Goal: Task Accomplishment & Management: Use online tool/utility

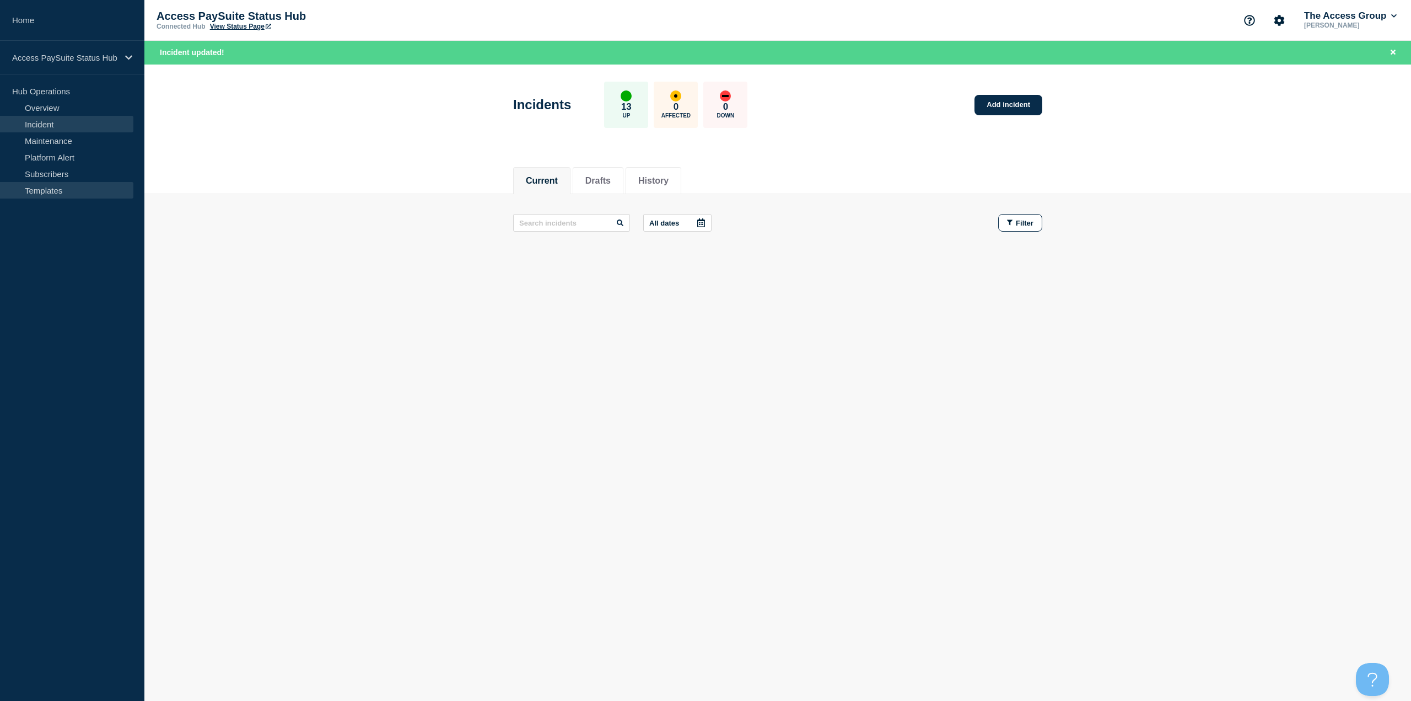
click at [49, 190] on link "Templates" at bounding box center [66, 190] width 133 height 17
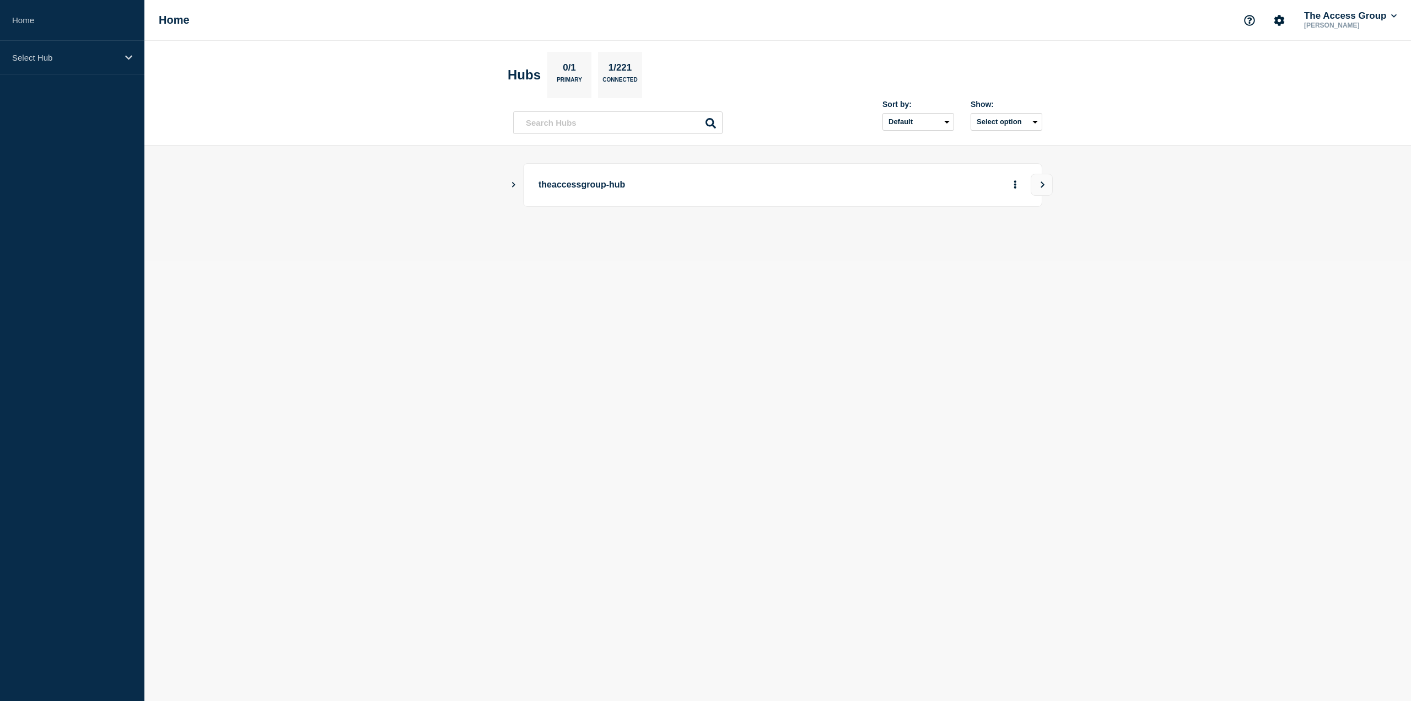
click at [517, 190] on div "theaccessgroup-hub" at bounding box center [777, 185] width 529 height 44
click at [517, 185] on icon "Show Connected Hubs" at bounding box center [513, 184] width 7 height 6
click at [90, 66] on div "Select Hub" at bounding box center [72, 58] width 144 height 34
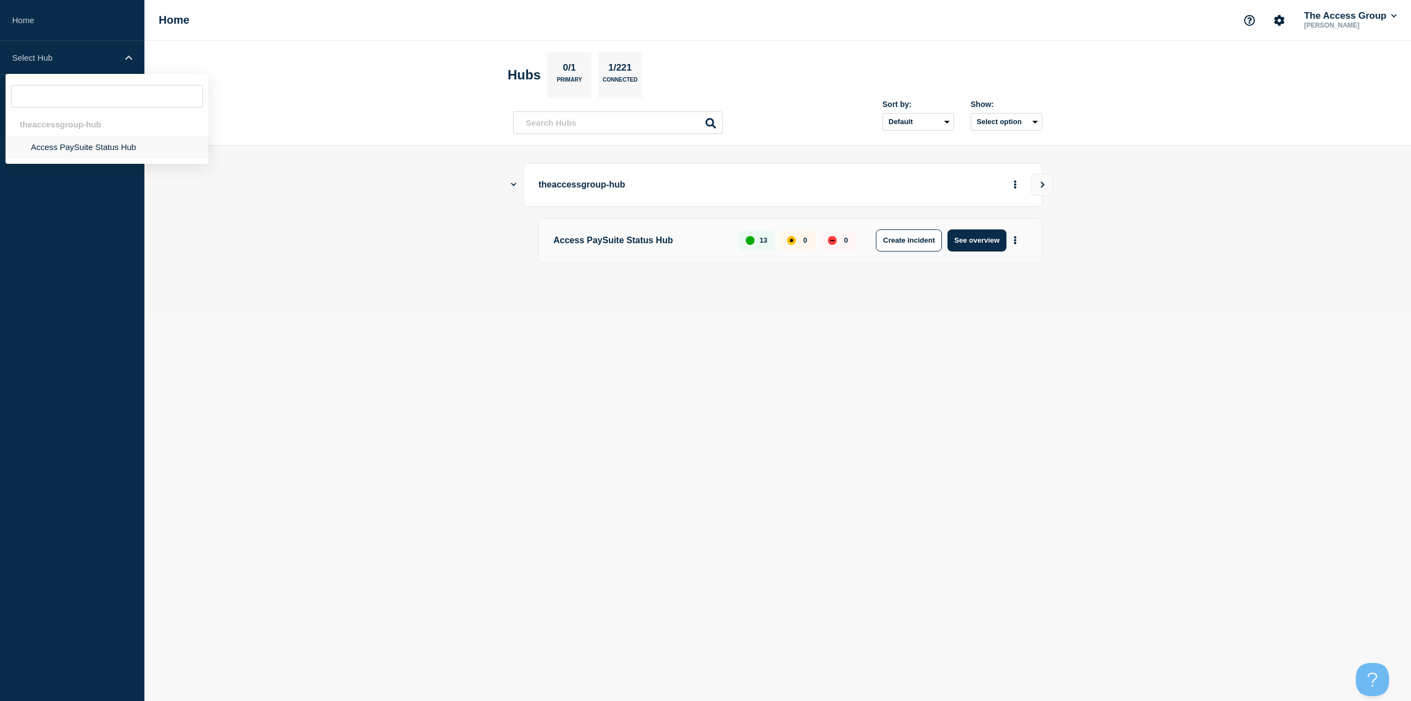
click at [83, 148] on li "Access PaySuite Status Hub" at bounding box center [107, 147] width 203 height 23
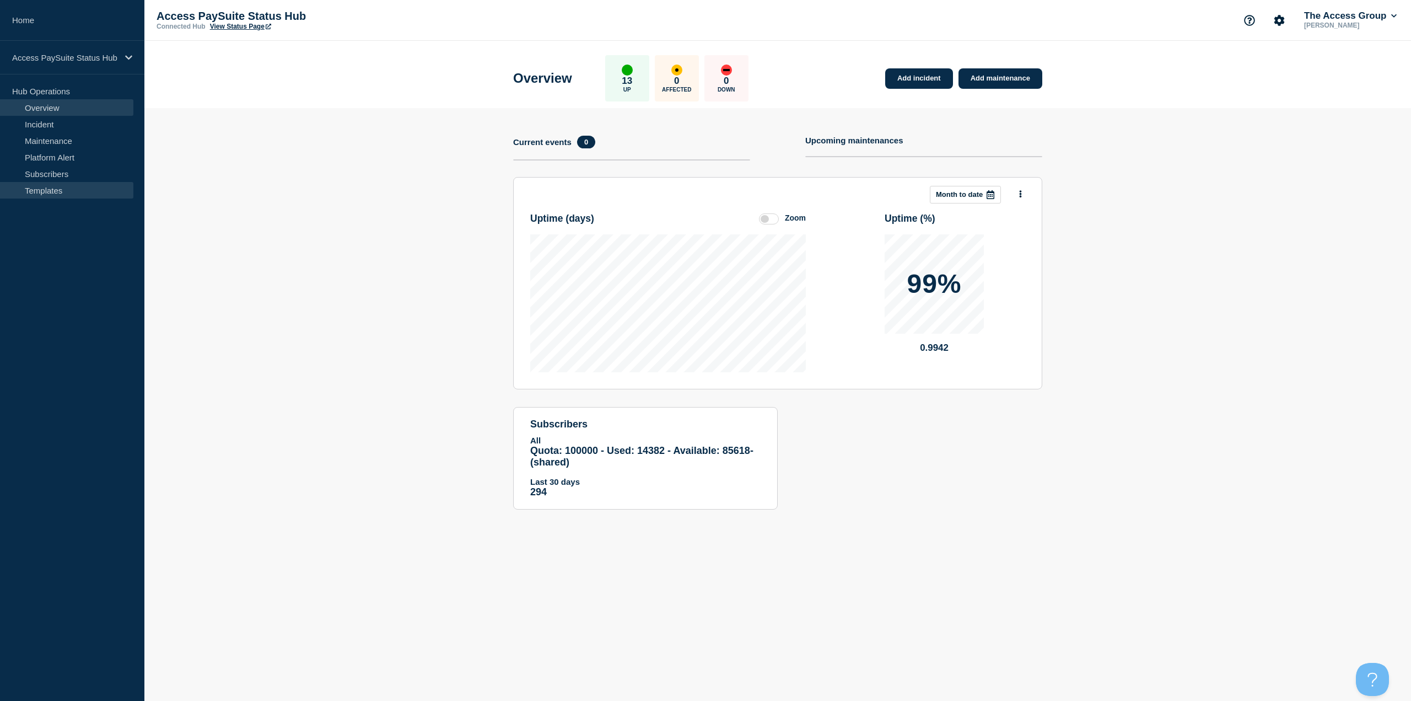
click at [41, 191] on link "Templates" at bounding box center [66, 190] width 133 height 17
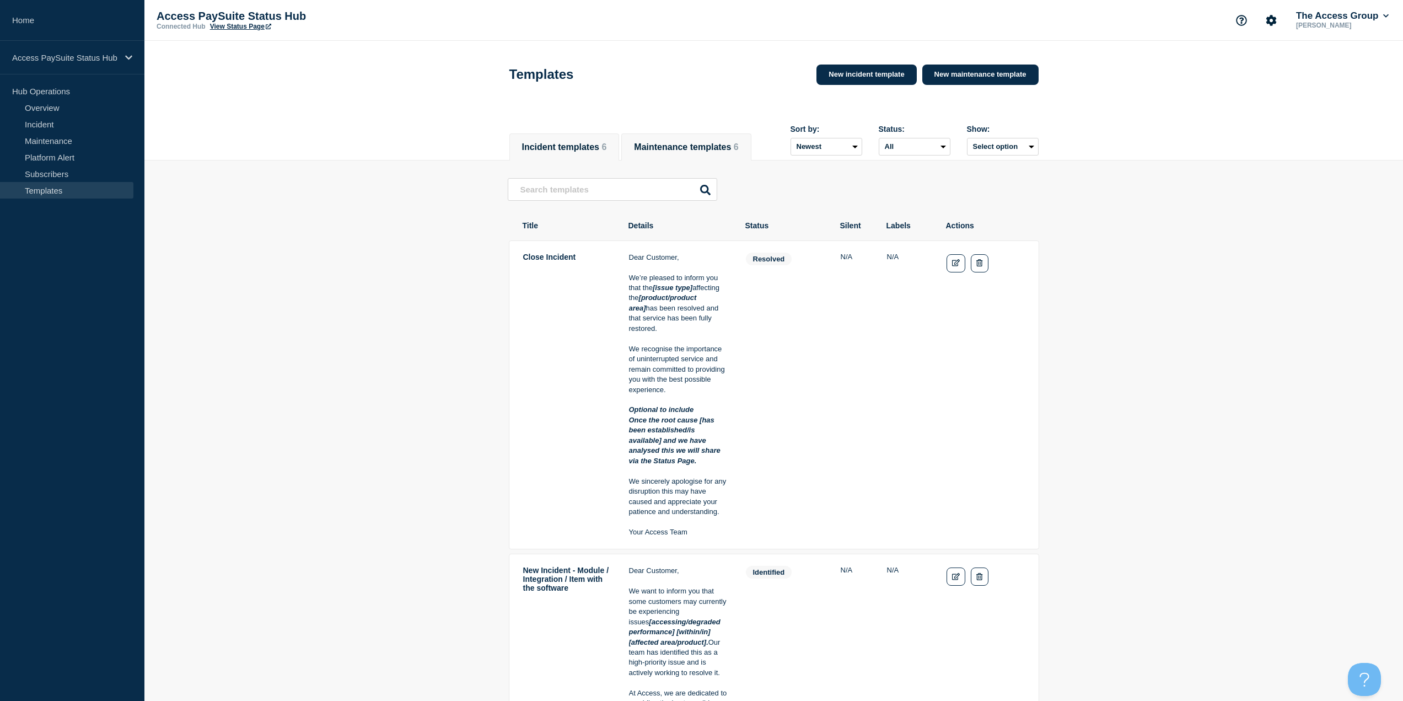
click at [694, 147] on button "Maintenance templates 6" at bounding box center [686, 147] width 104 height 10
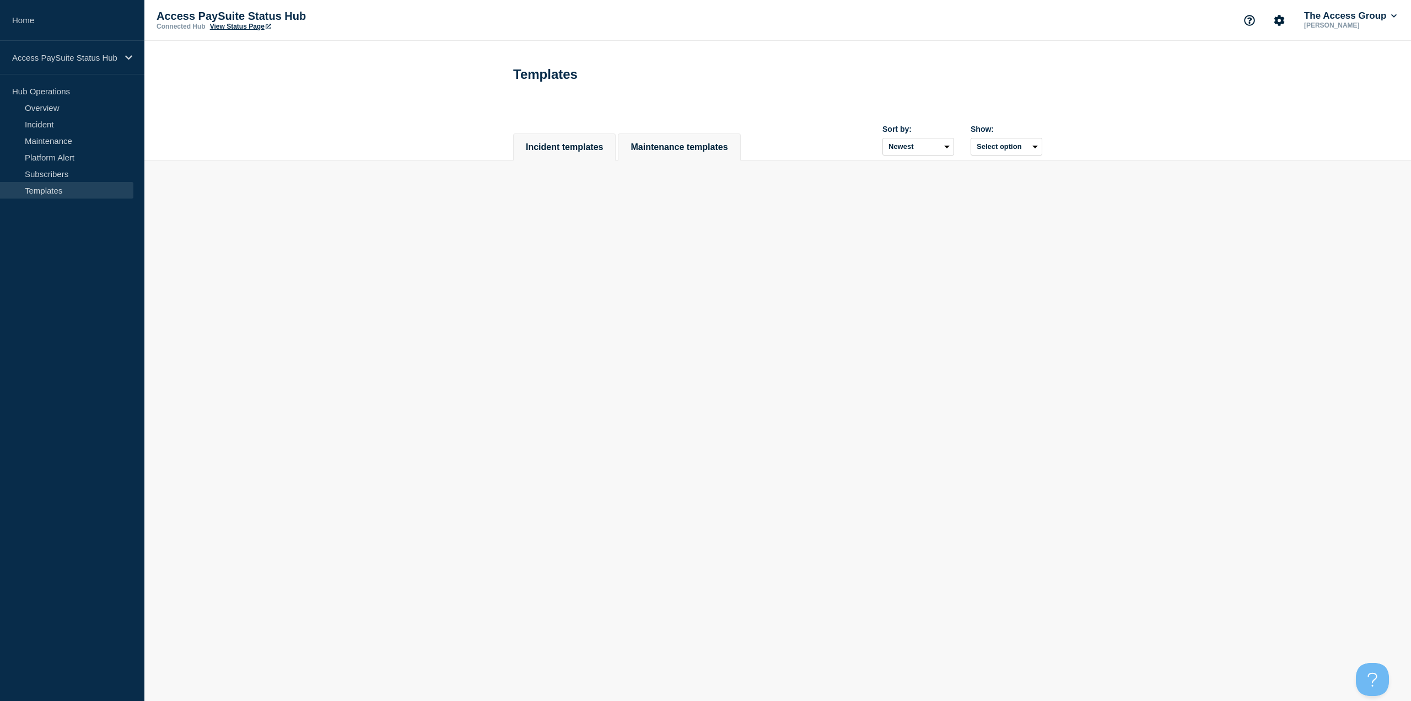
click at [579, 141] on li "Incident templates" at bounding box center [564, 146] width 103 height 27
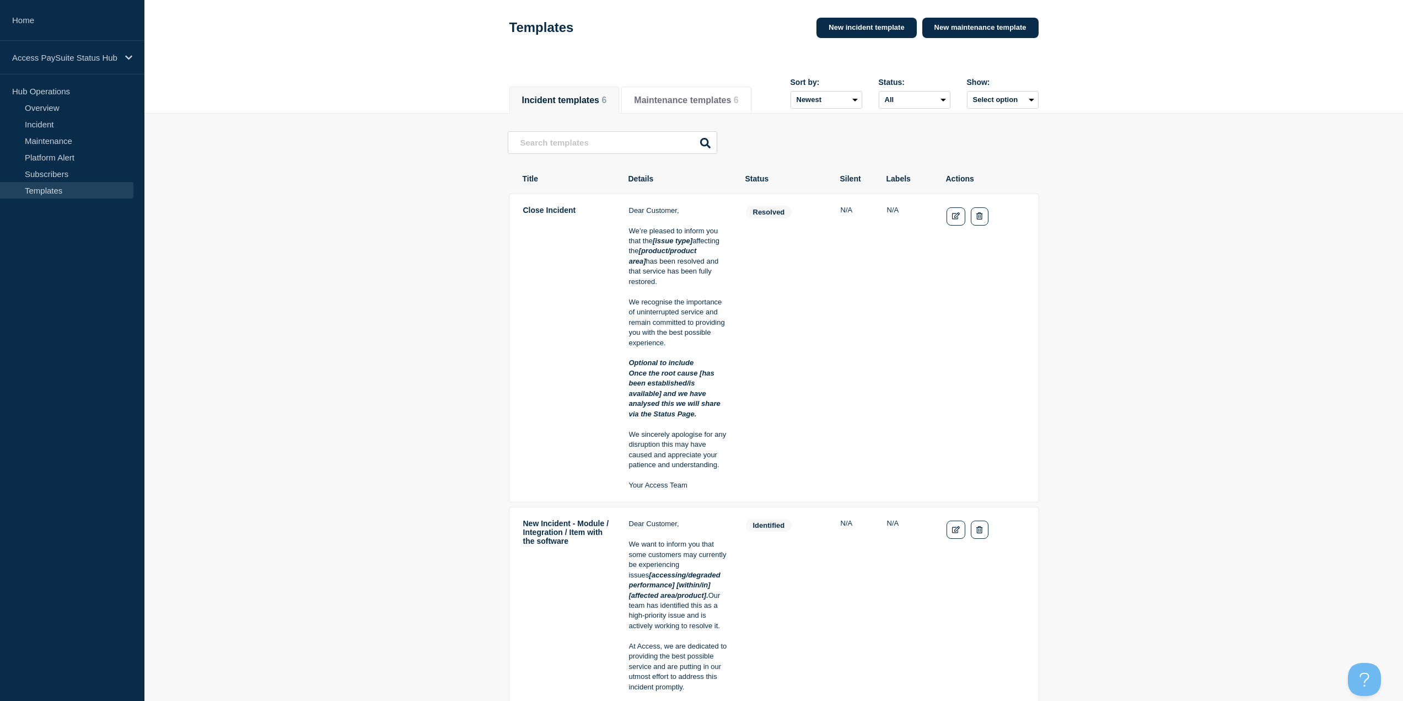
scroll to position [110, 0]
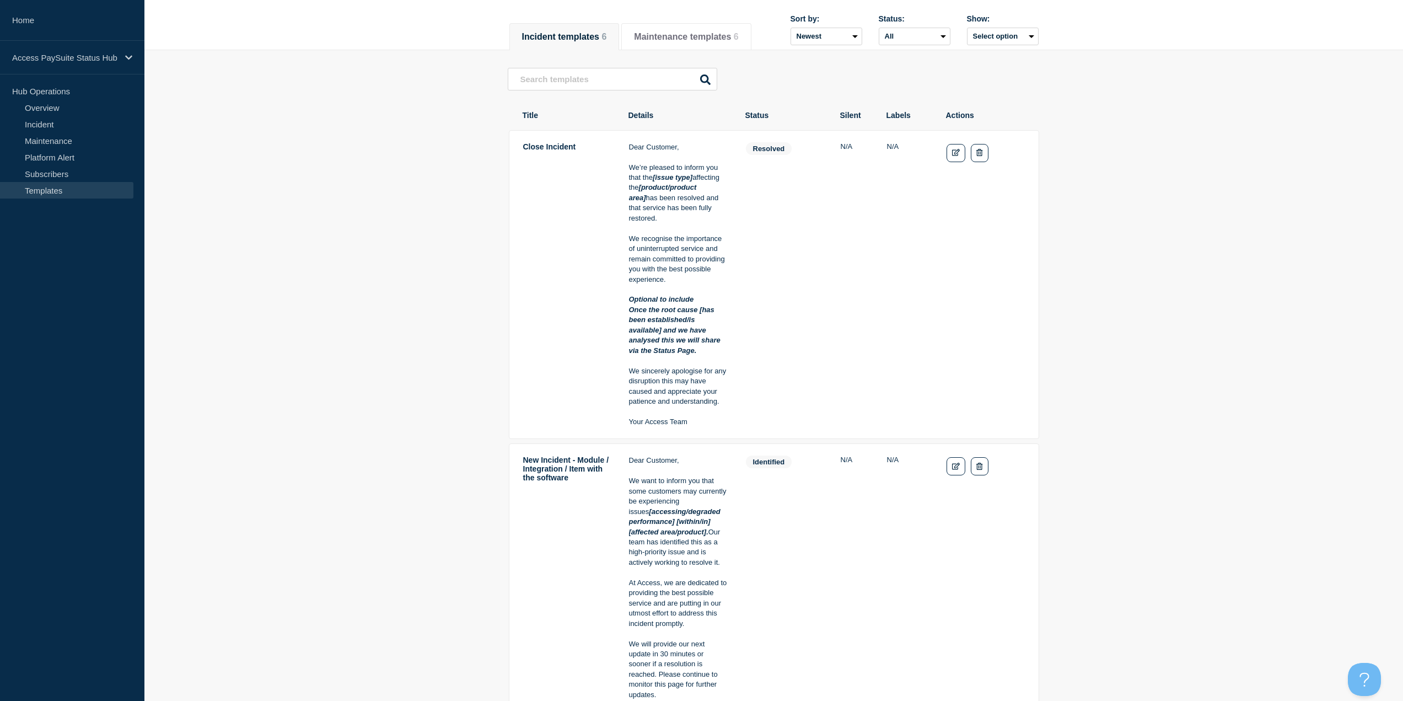
drag, startPoint x: 709, startPoint y: 431, endPoint x: 626, endPoint y: 146, distance: 297.3
click at [626, 146] on tr "Close Incident Dear Customer, We’re pleased to inform you that the [issue type]…" at bounding box center [774, 284] width 530 height 309
copy div "Dear Customer, We’re pleased to inform you that the [issue type] affecting the …"
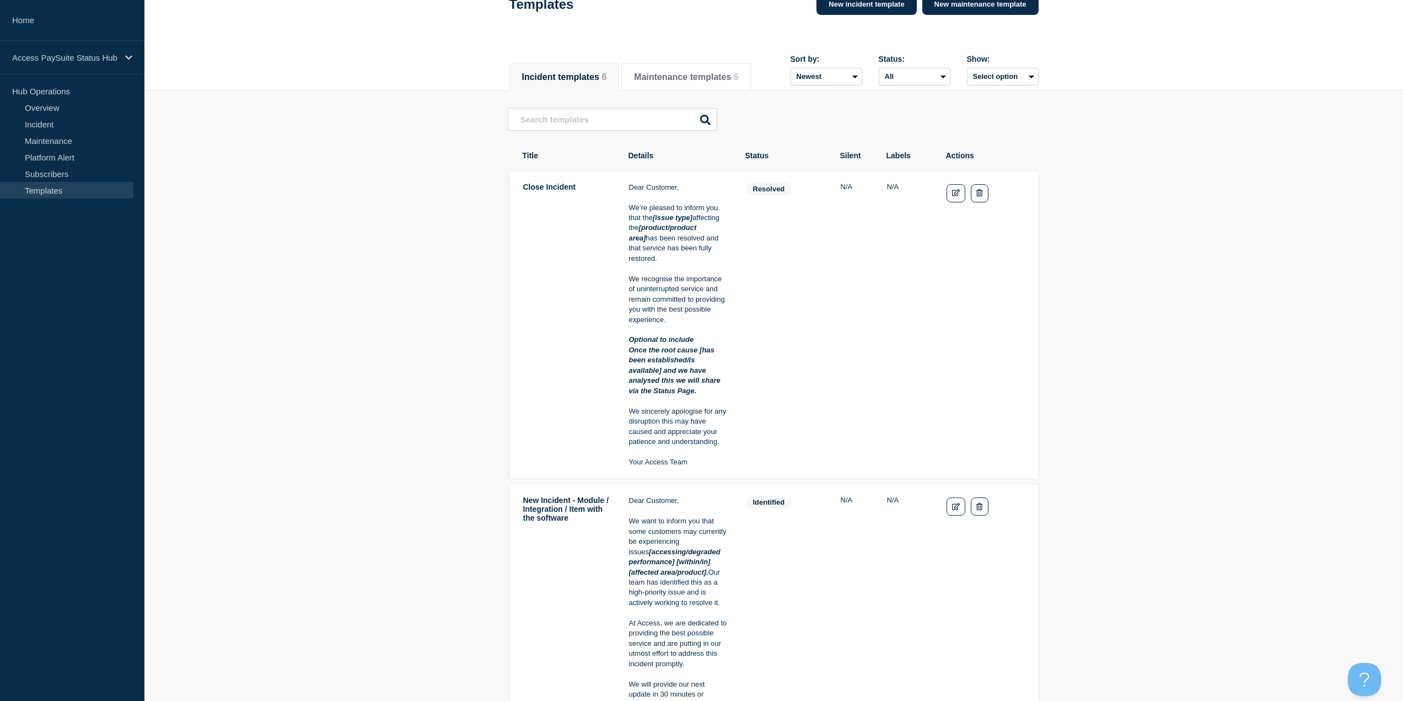
scroll to position [0, 0]
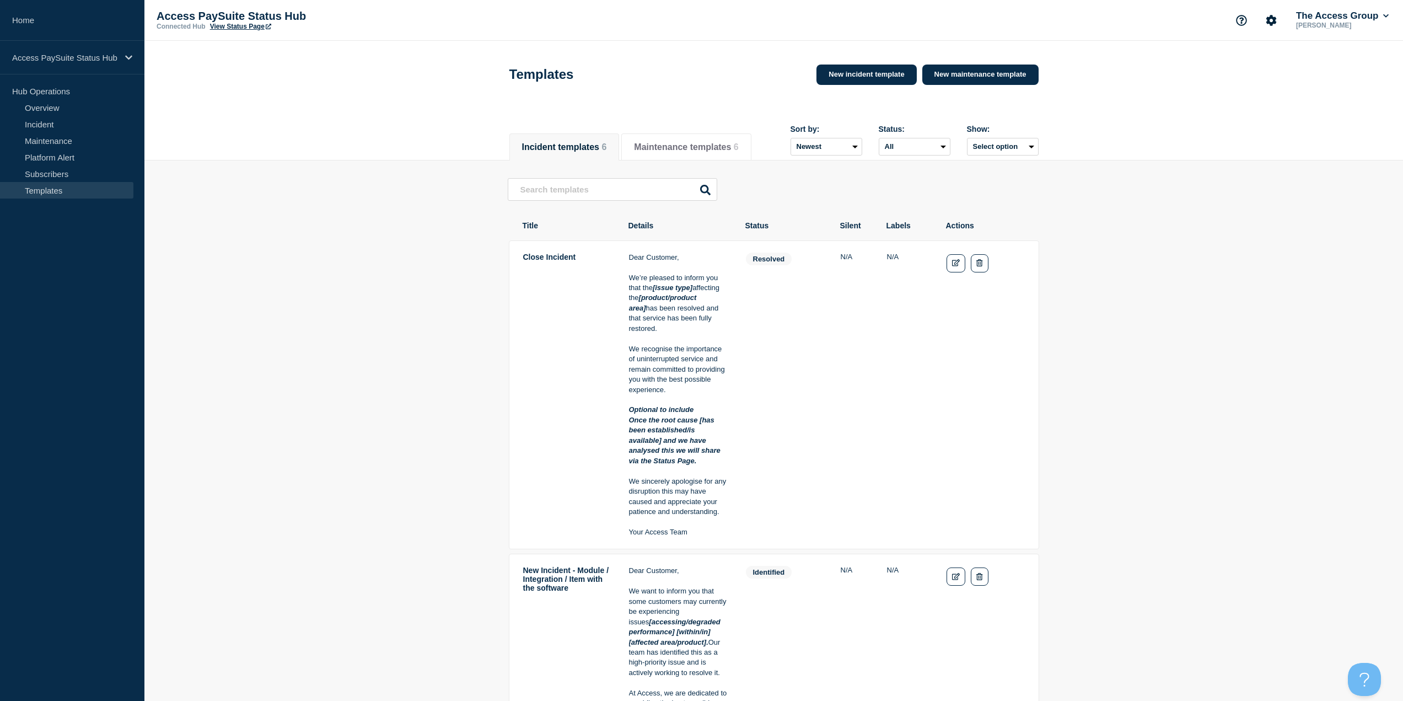
click at [841, 333] on td "N/A" at bounding box center [854, 395] width 29 height 286
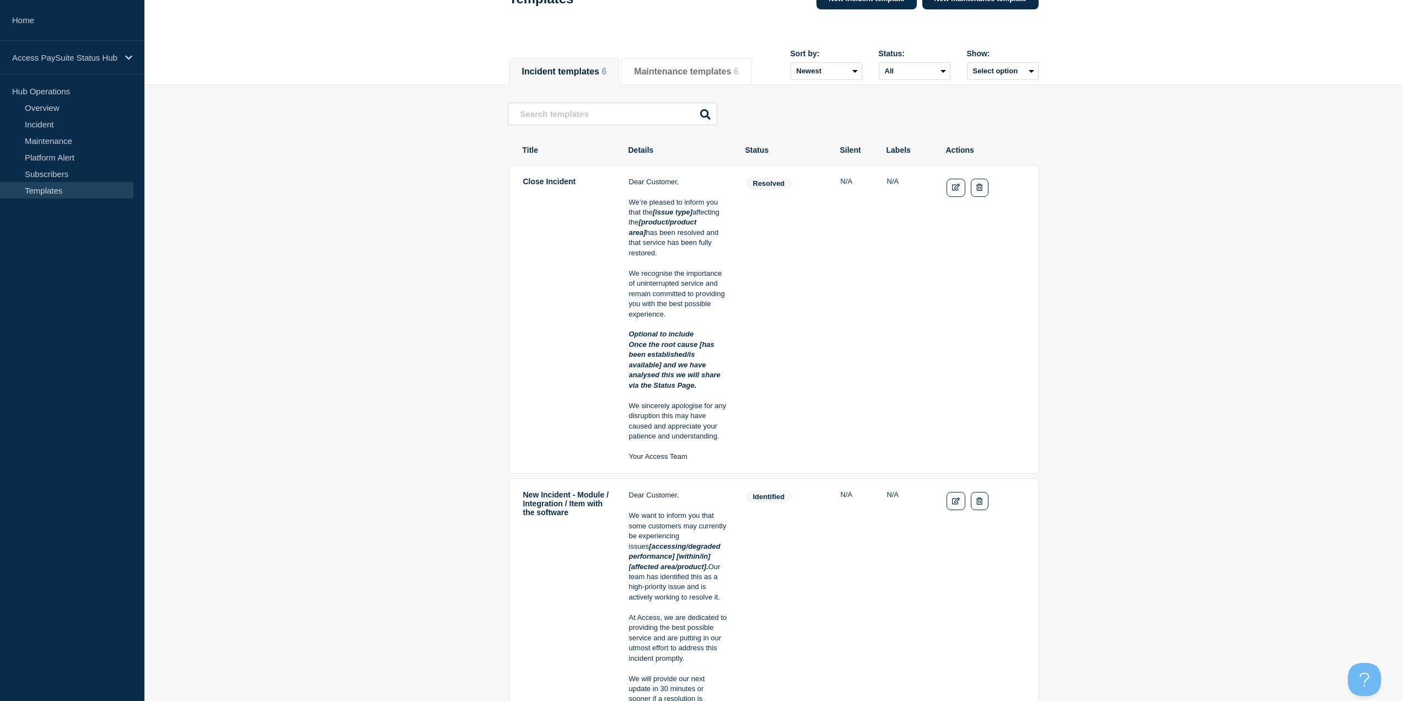
scroll to position [276, 0]
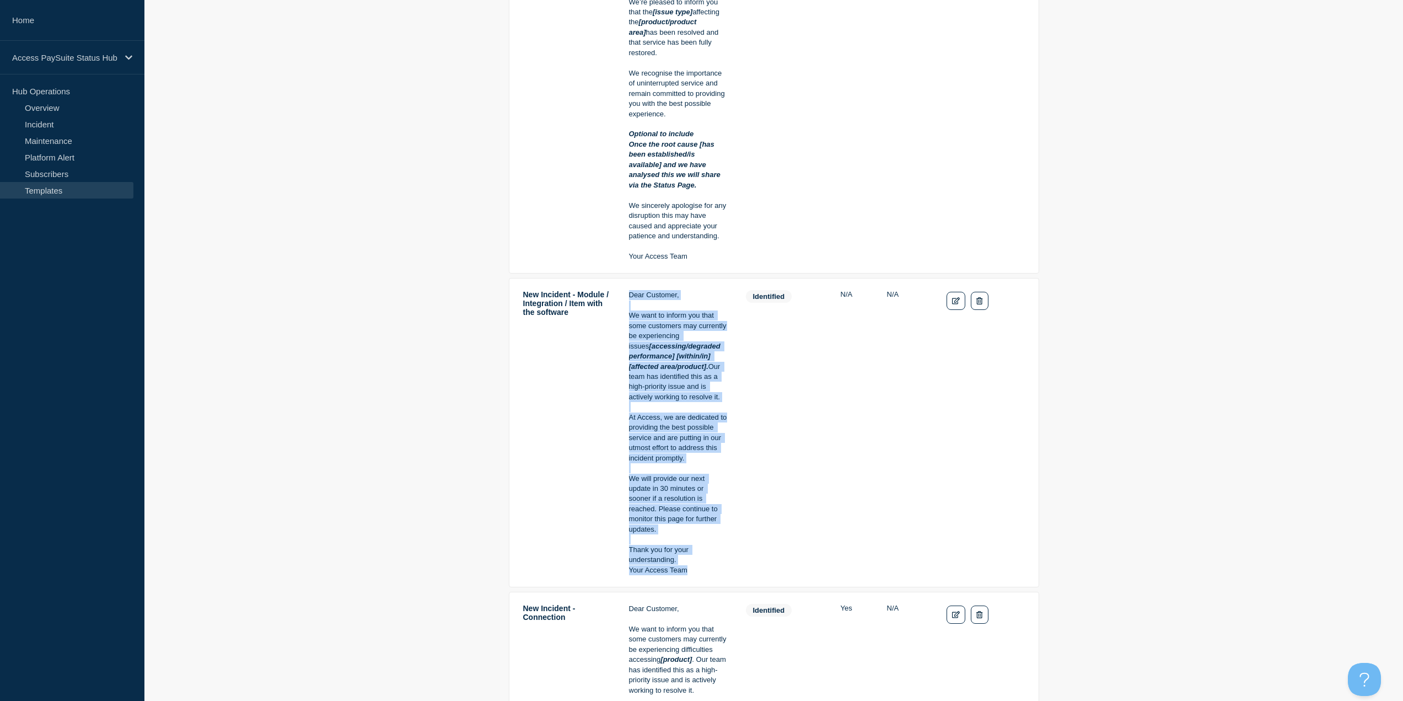
drag, startPoint x: 699, startPoint y: 577, endPoint x: 631, endPoint y: 302, distance: 283.3
click at [631, 302] on div "Dear Customer, We want to inform you that some customers may currently be exper…" at bounding box center [678, 432] width 98 height 285
copy div "Dear Customer, We want to inform you that some customers may currently be exper…"
click at [826, 512] on tr "New Incident - Module / Integration / Item with the software Dear Customer, We …" at bounding box center [774, 432] width 530 height 309
drag, startPoint x: 694, startPoint y: 580, endPoint x: 625, endPoint y: 294, distance: 293.8
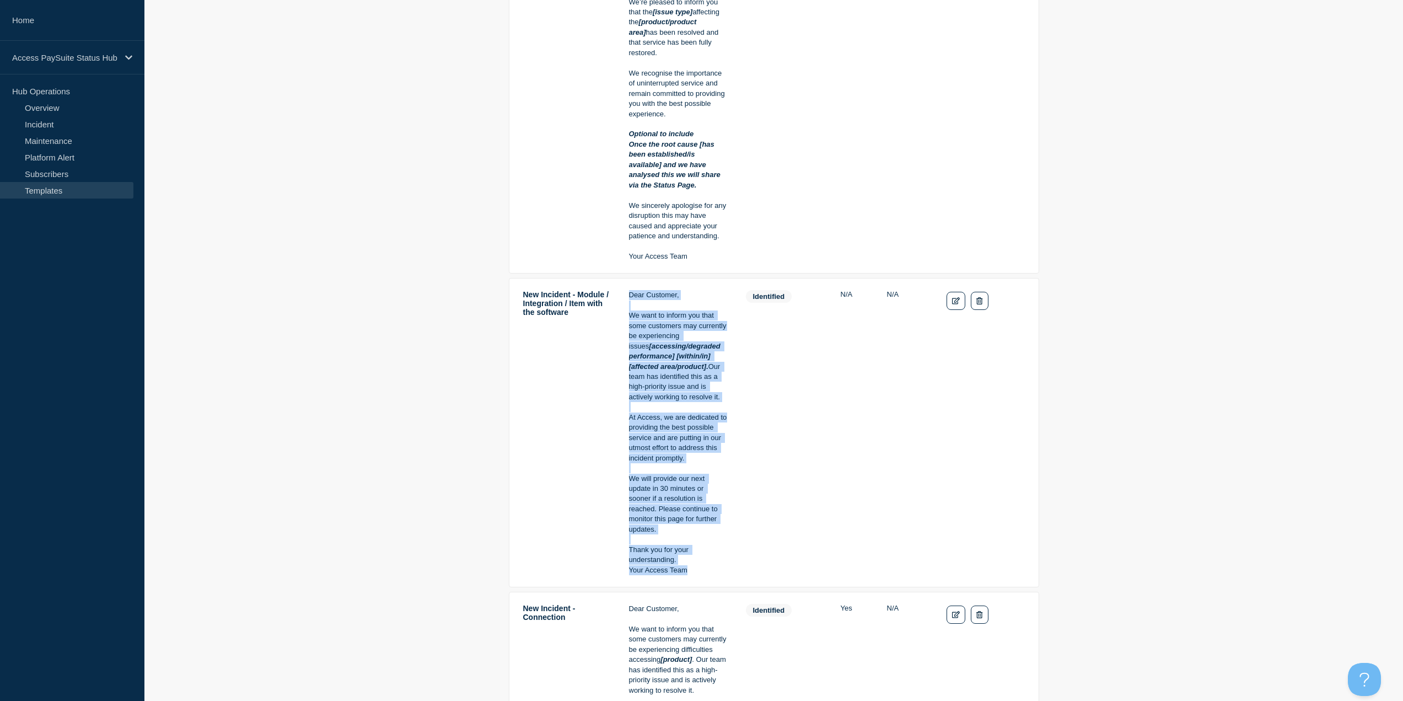
click at [625, 294] on tr "New Incident - Module / Integration / Item with the software Dear Customer, We …" at bounding box center [774, 432] width 530 height 309
copy div "Dear Customer, We want to inform you that some customers may currently be exper…"
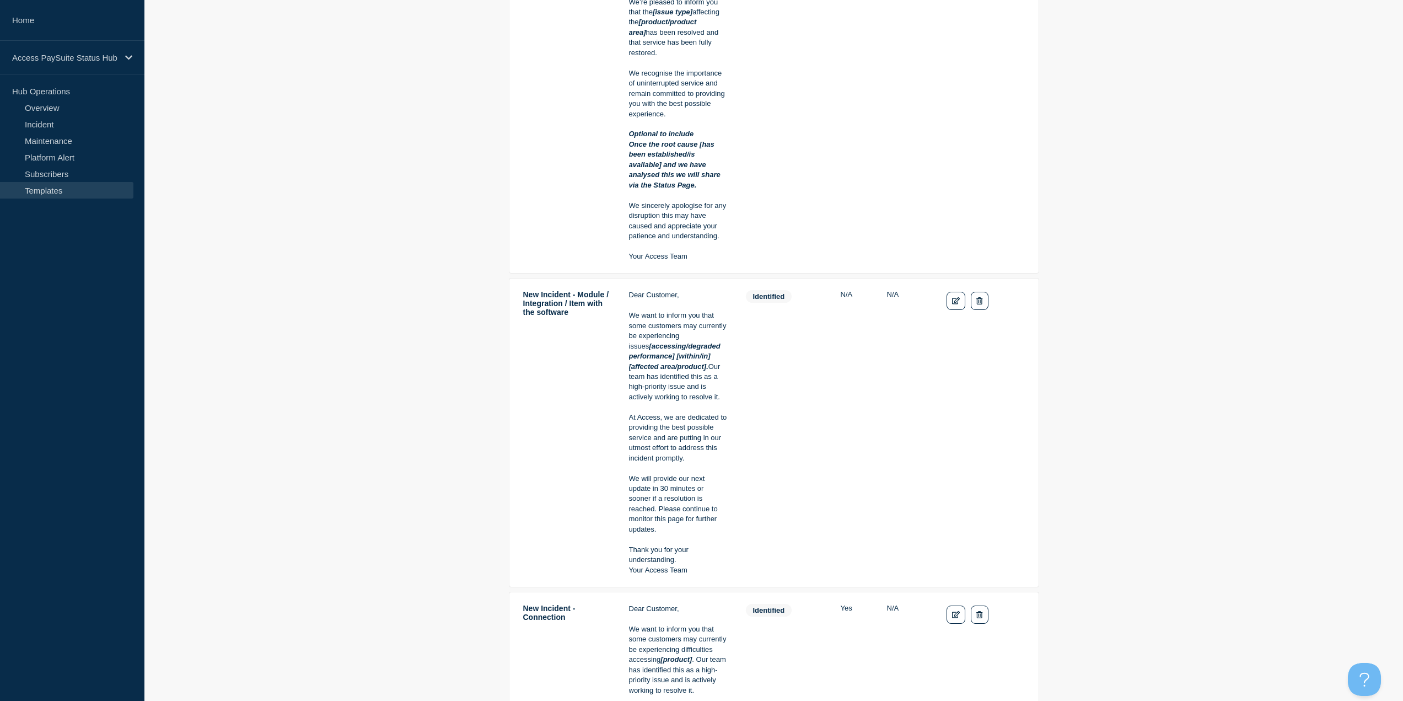
click at [766, 380] on td "identified" at bounding box center [783, 432] width 77 height 286
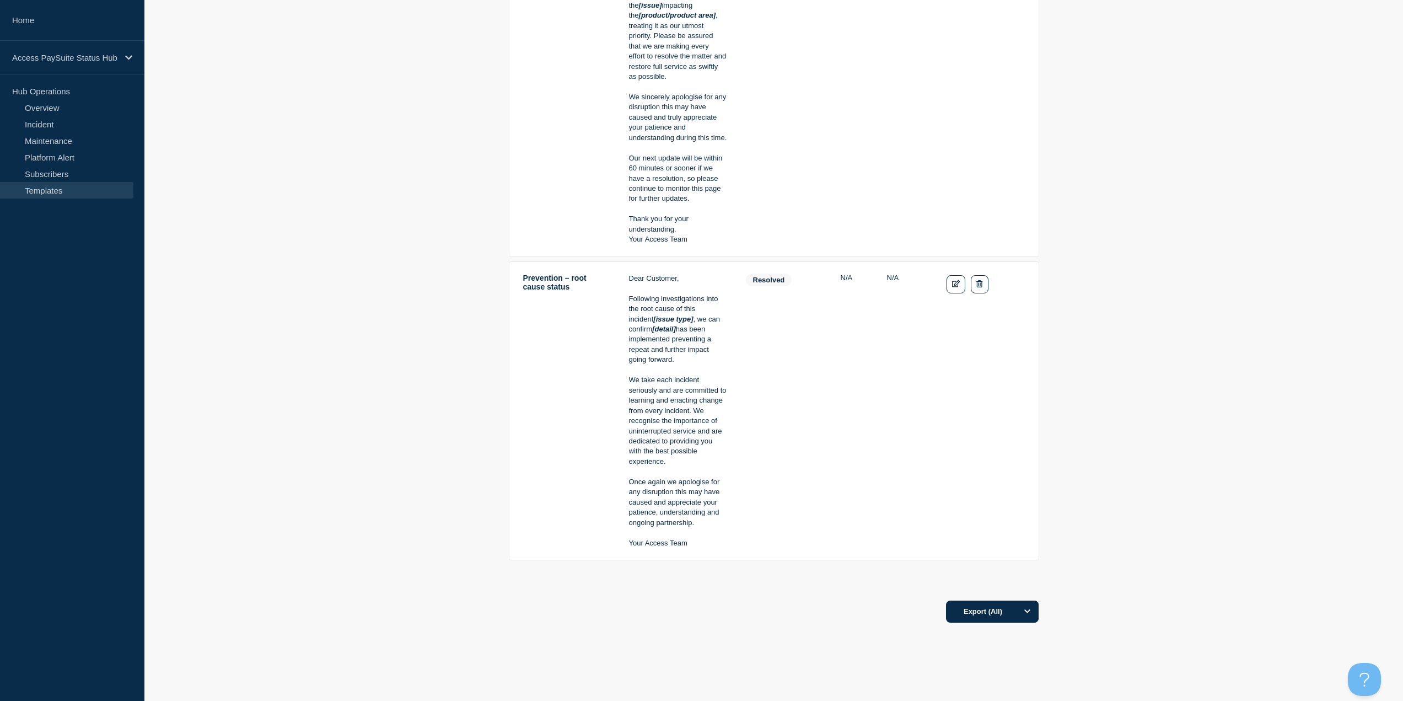
scroll to position [1531, 0]
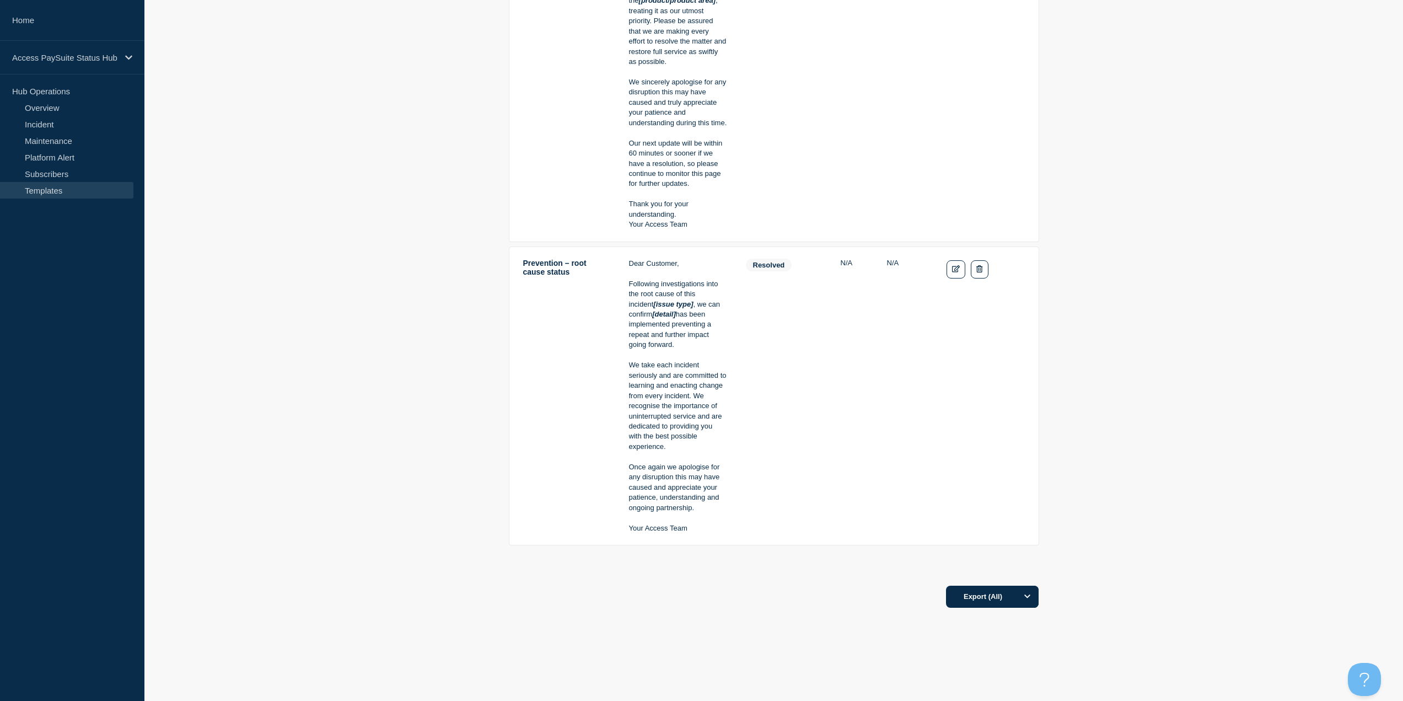
click at [716, 333] on p "Following investigations into the root cause of this incident [issue type] , we…" at bounding box center [678, 314] width 98 height 71
click at [805, 346] on td "resolved" at bounding box center [783, 396] width 77 height 276
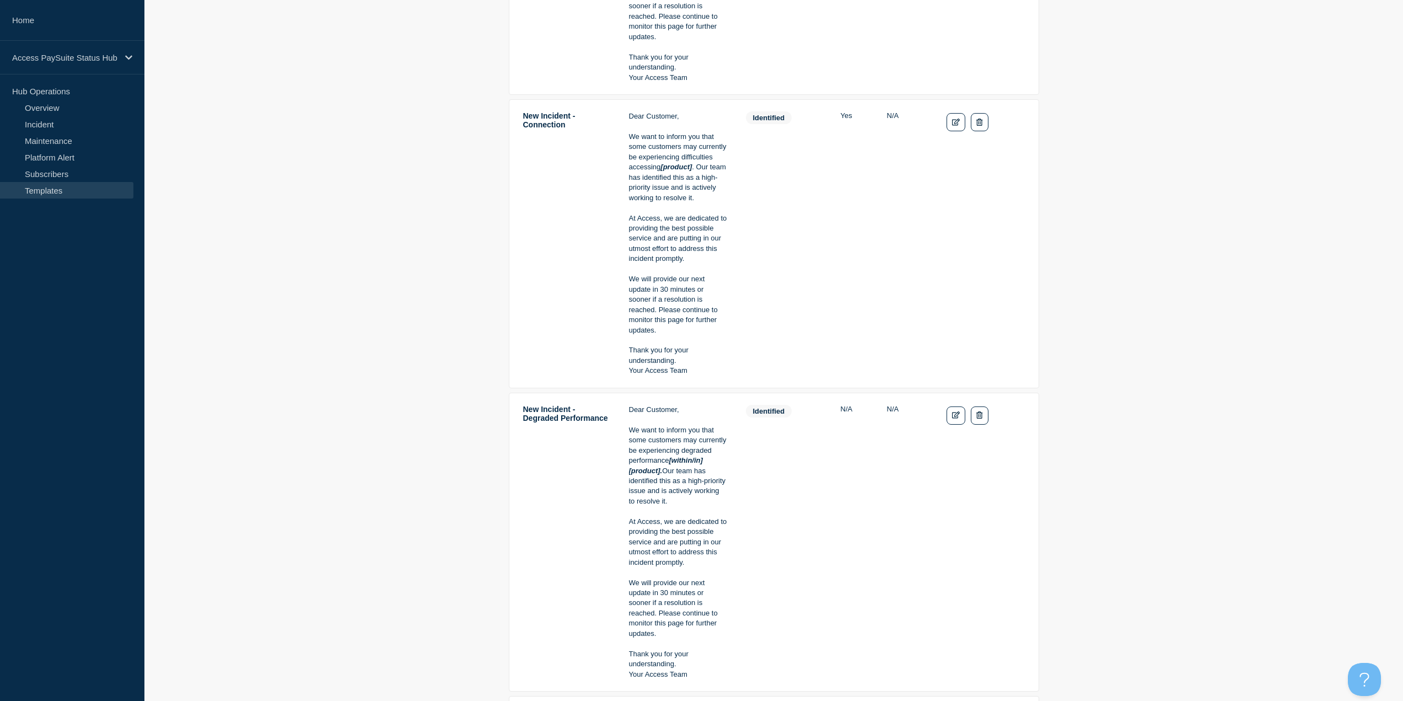
scroll to position [649, 0]
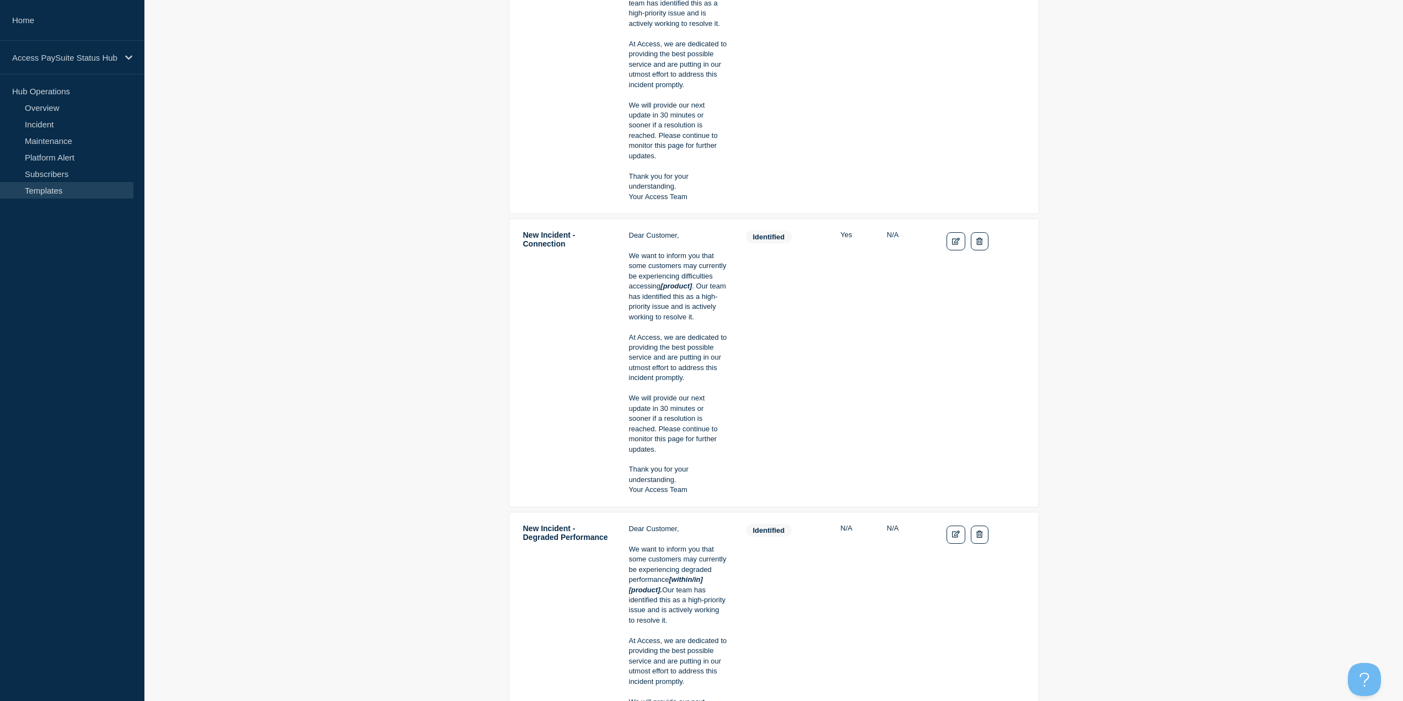
click at [805, 346] on td "identified" at bounding box center [783, 363] width 77 height 266
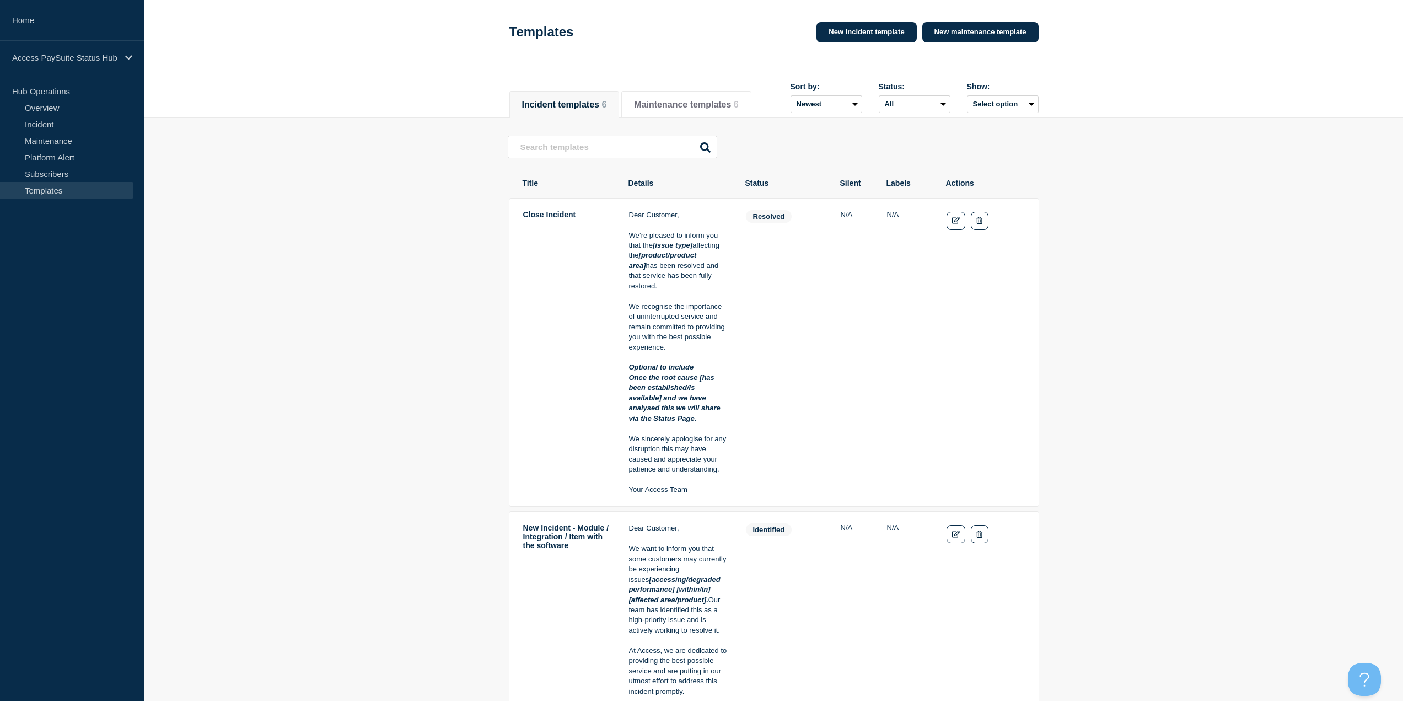
scroll to position [0, 0]
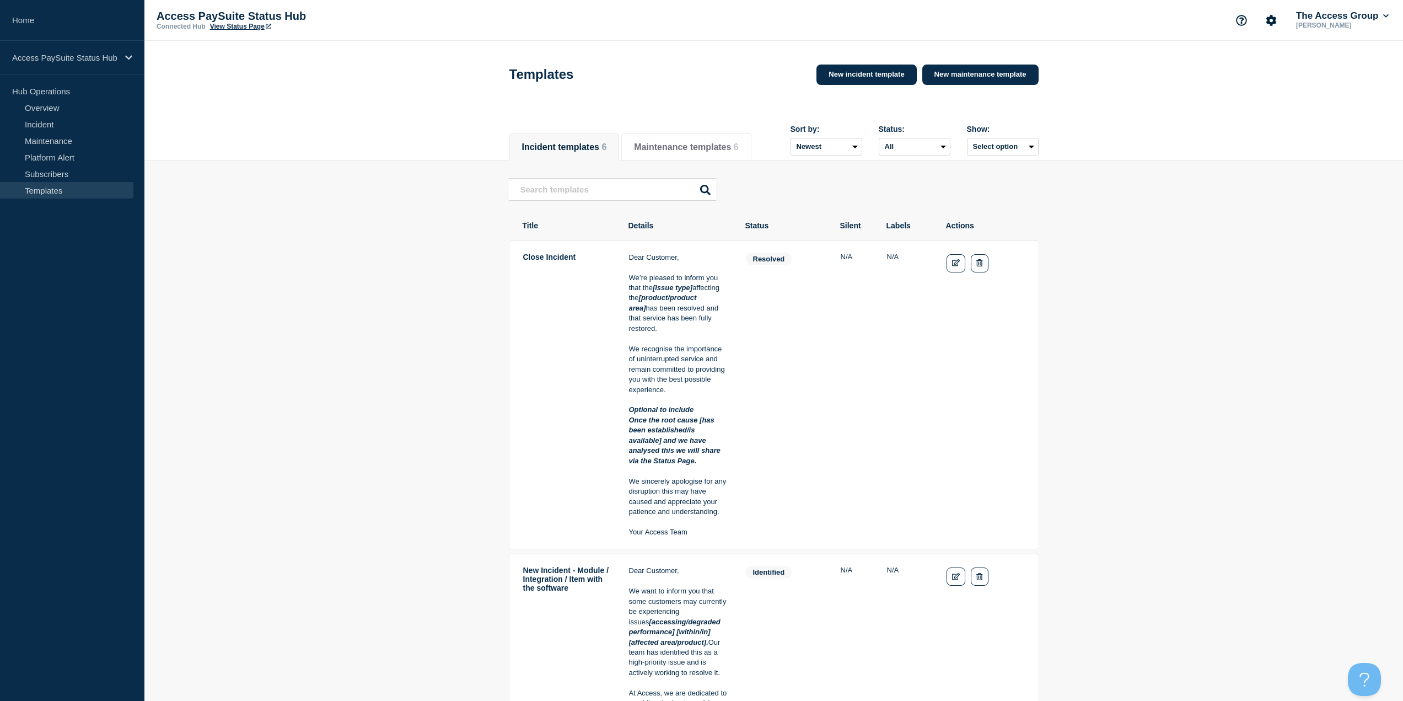
drag, startPoint x: 691, startPoint y: 530, endPoint x: 626, endPoint y: 258, distance: 280.0
click at [626, 258] on tr "Close Incident Dear Customer, We’re pleased to inform you that the [issue type]…" at bounding box center [774, 394] width 530 height 309
copy div "Dear Customer, We’re pleased to inform you that the [issue type] affecting the …"
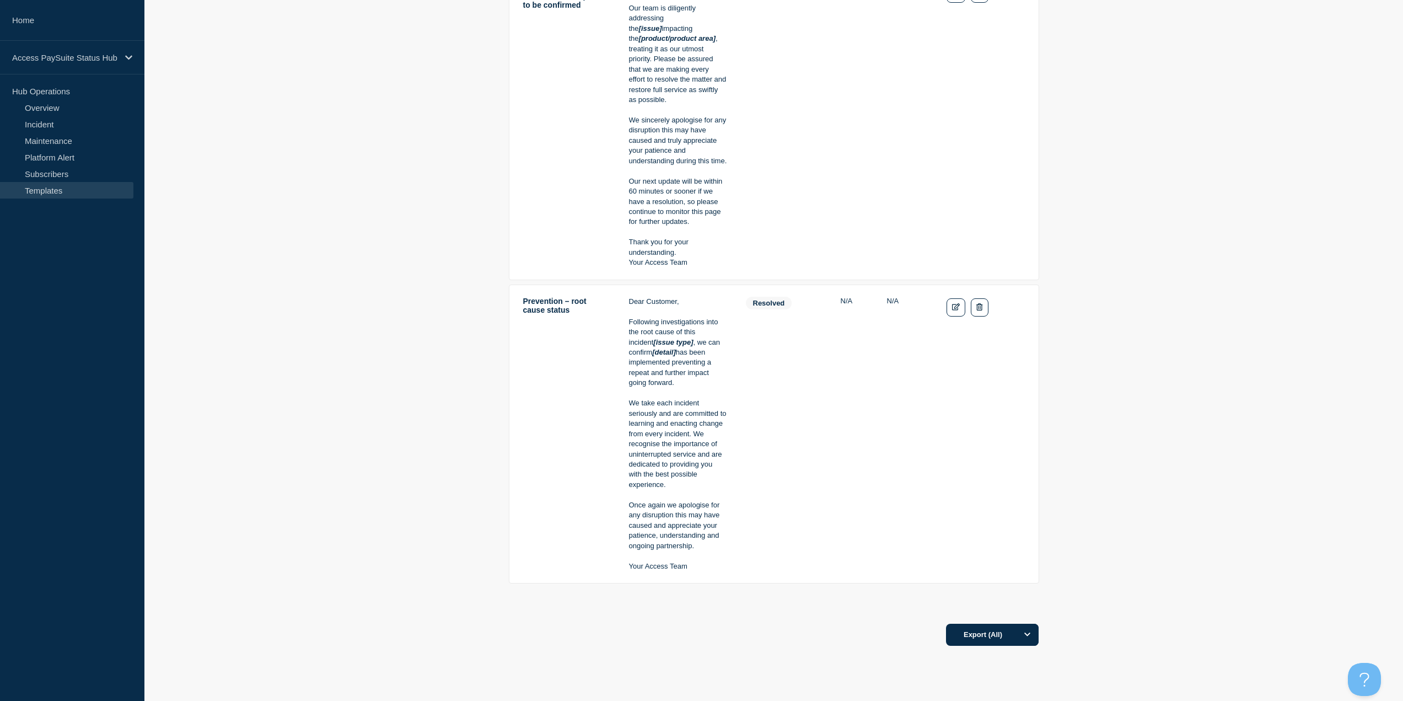
scroll to position [1531, 0]
